Goal: Task Accomplishment & Management: Use online tool/utility

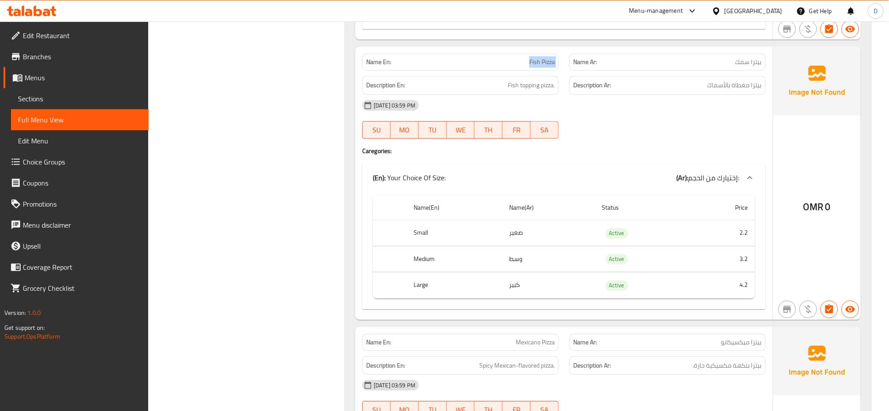
scroll to position [796, 0]
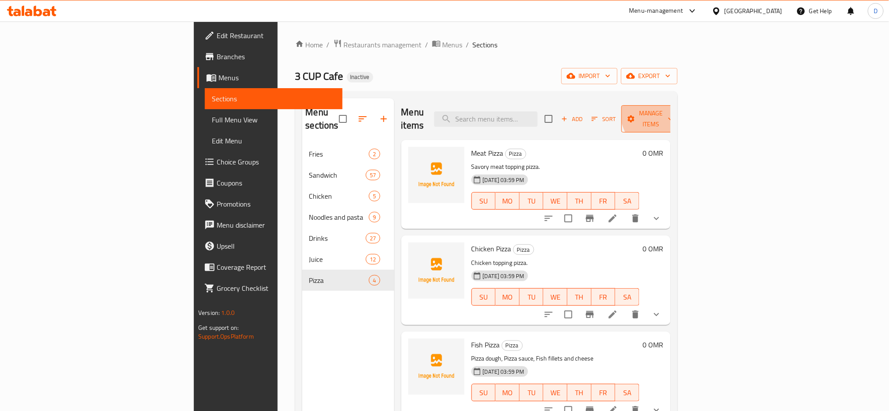
click at [673, 108] on span "Manage items" at bounding box center [651, 119] width 45 height 22
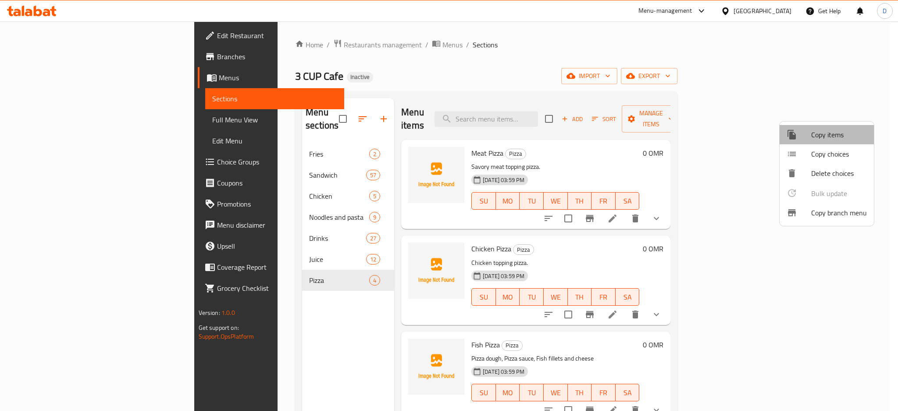
click at [827, 129] on span "Copy items" at bounding box center [839, 134] width 56 height 11
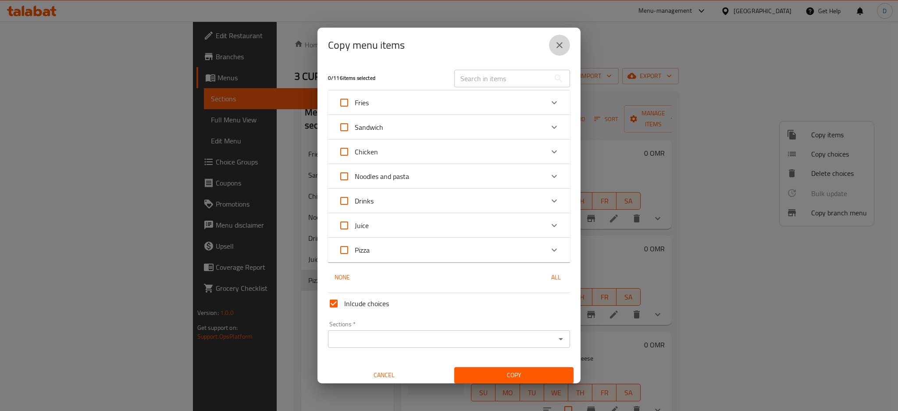
click at [556, 46] on icon "close" at bounding box center [559, 45] width 11 height 11
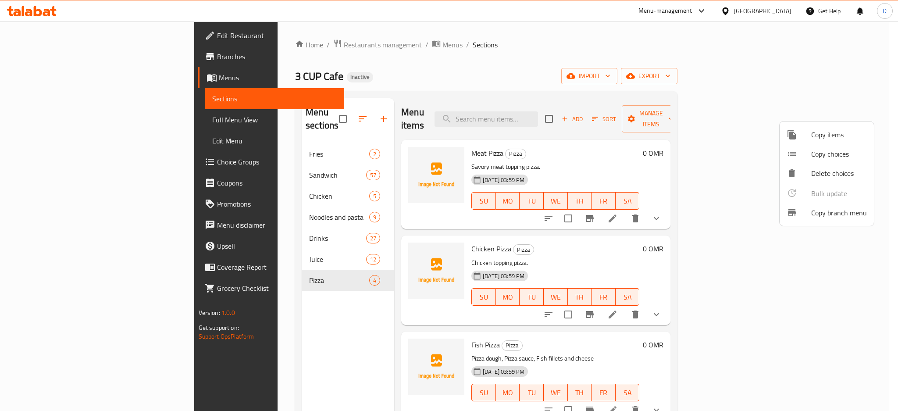
click at [845, 65] on div at bounding box center [449, 205] width 898 height 411
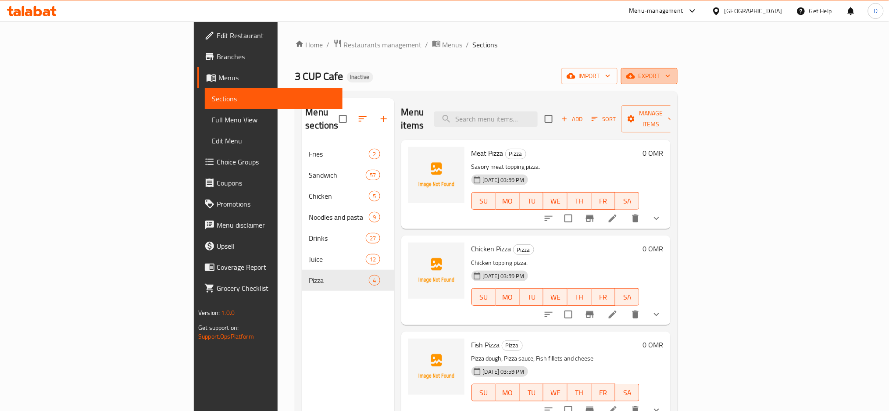
click at [671, 80] on span "export" at bounding box center [649, 76] width 43 height 11
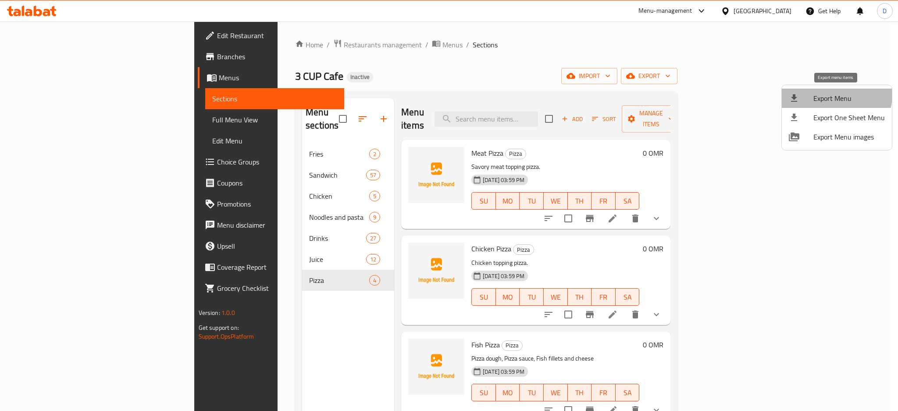
click at [836, 95] on span "Export Menu" at bounding box center [849, 98] width 71 height 11
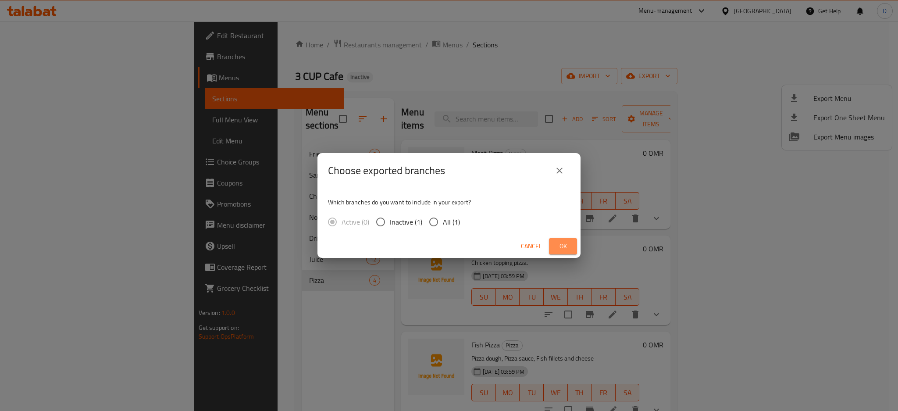
click at [561, 243] on span "Ok" at bounding box center [563, 246] width 14 height 11
